Goal: Task Accomplishment & Management: Complete application form

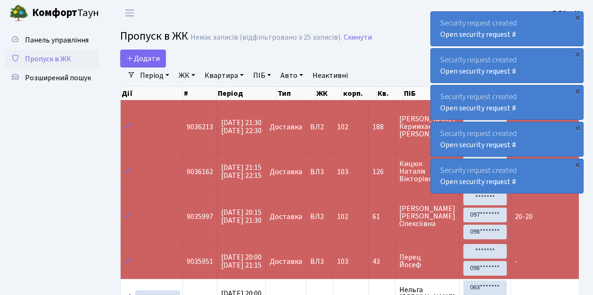
select select "25"
click at [160, 64] on link "Додати" at bounding box center [143, 59] width 46 height 18
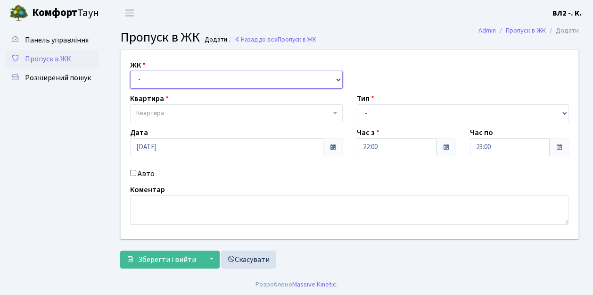
click at [338, 78] on select "- [STREET_ADDRESS][PERSON_NAME]" at bounding box center [236, 80] width 213 height 18
select select "317"
click at [130, 71] on select "- ВЛ1, Ужгородський пров., 4/1 ВЛ2, Голосіївський просп., 76 ВЛ3, пр.Голосіївсь…" at bounding box center [236, 80] width 213 height 18
select select
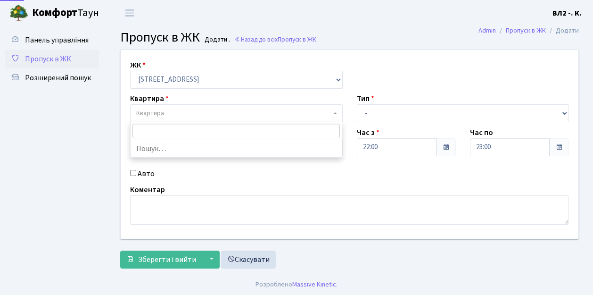
click at [330, 111] on span "Квартира" at bounding box center [233, 113] width 195 height 9
type input "42"
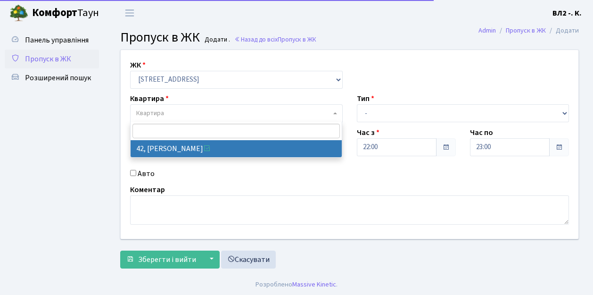
select select "38065"
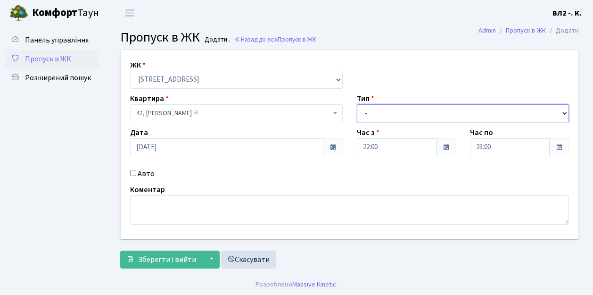
click at [567, 111] on select "- Доставка Таксі Гості Сервіс" at bounding box center [463, 113] width 213 height 18
select select "1"
click at [357, 104] on select "- Доставка Таксі Гості Сервіс" at bounding box center [463, 113] width 213 height 18
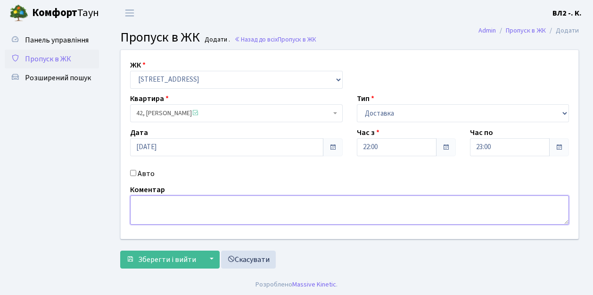
click at [146, 204] on textarea at bounding box center [349, 209] width 439 height 29
type textarea "22-04"
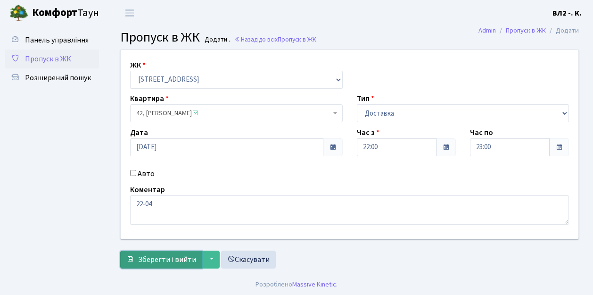
click at [144, 262] on span "Зберегти і вийти" at bounding box center [167, 259] width 58 height 10
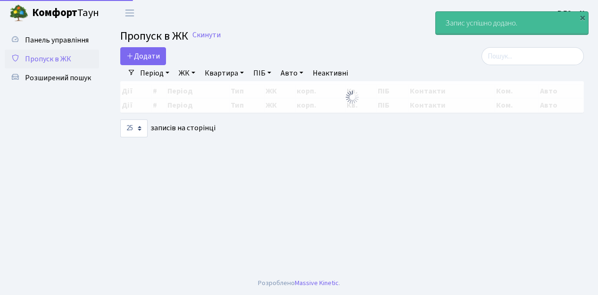
select select "25"
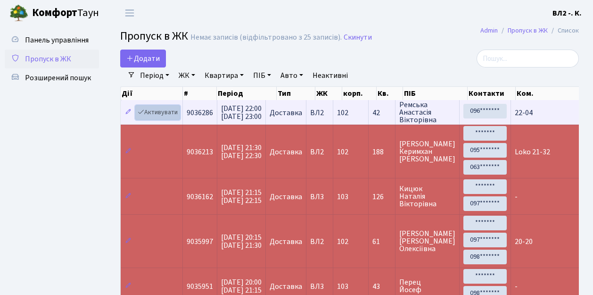
click at [176, 118] on link "Активувати" at bounding box center [157, 112] width 45 height 15
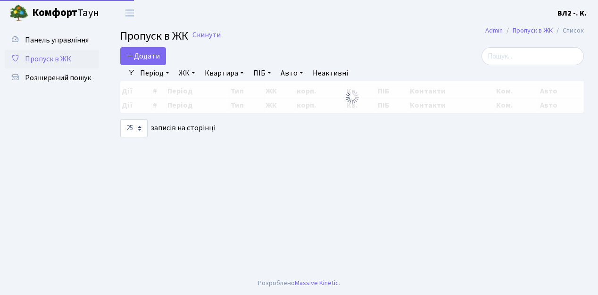
select select "25"
